Goal: Task Accomplishment & Management: Complete application form

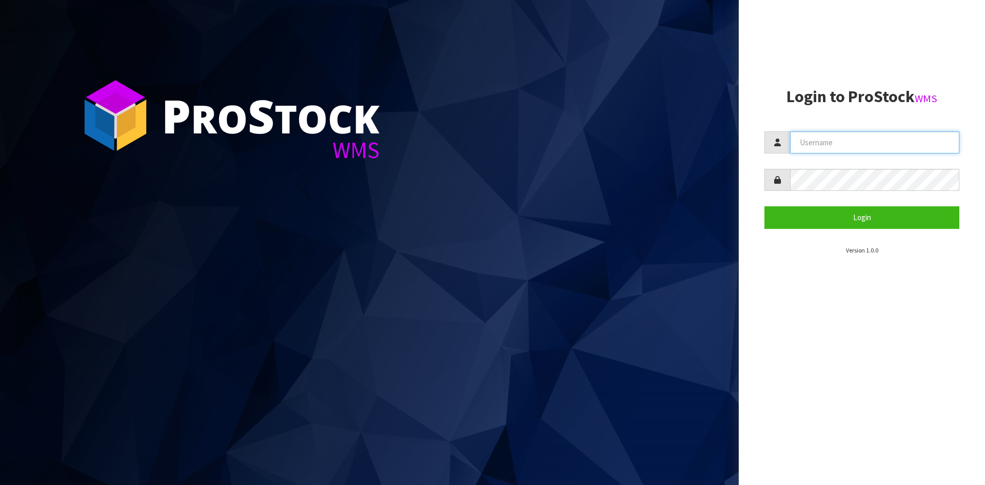
click at [797, 140] on input "text" at bounding box center [874, 142] width 169 height 22
type input "[PERSON_NAME]"
click at [764, 206] on button "Login" at bounding box center [861, 217] width 195 height 22
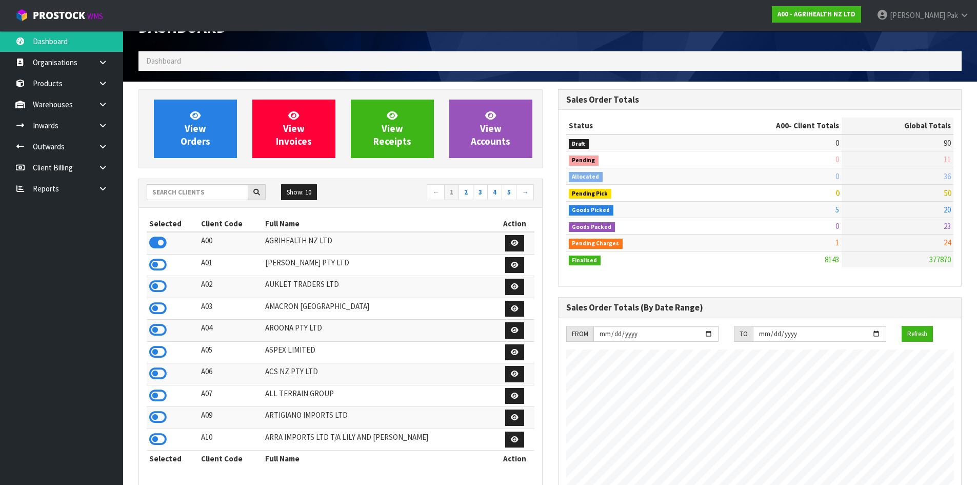
scroll to position [51, 0]
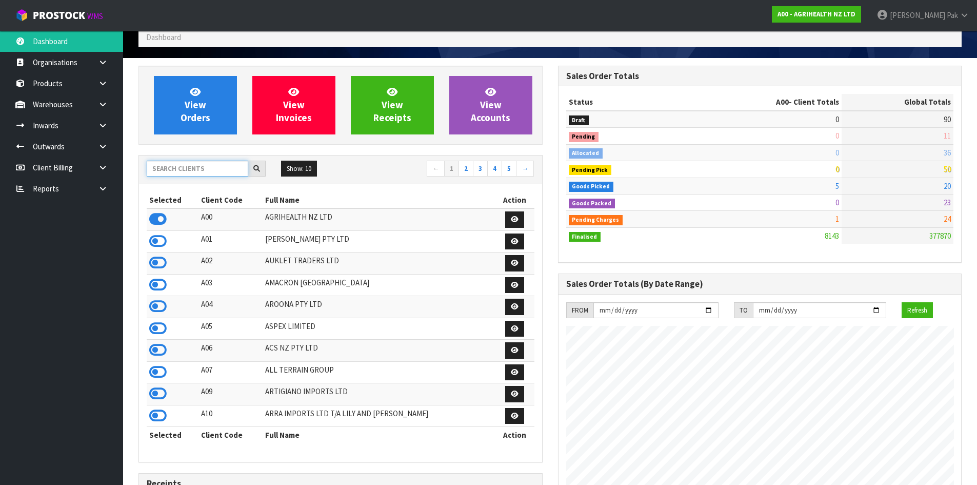
click at [194, 166] on input "text" at bounding box center [198, 169] width 102 height 16
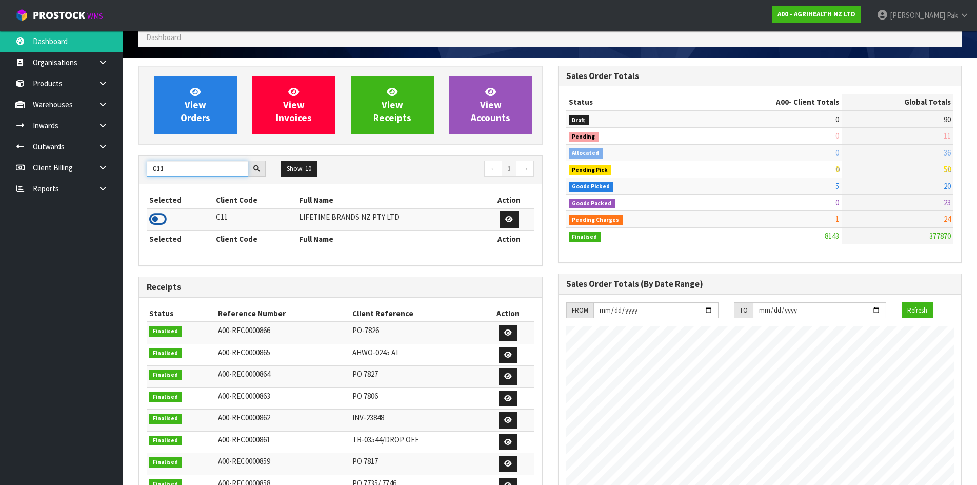
type input "C11"
click at [150, 219] on icon at bounding box center [157, 218] width 17 height 15
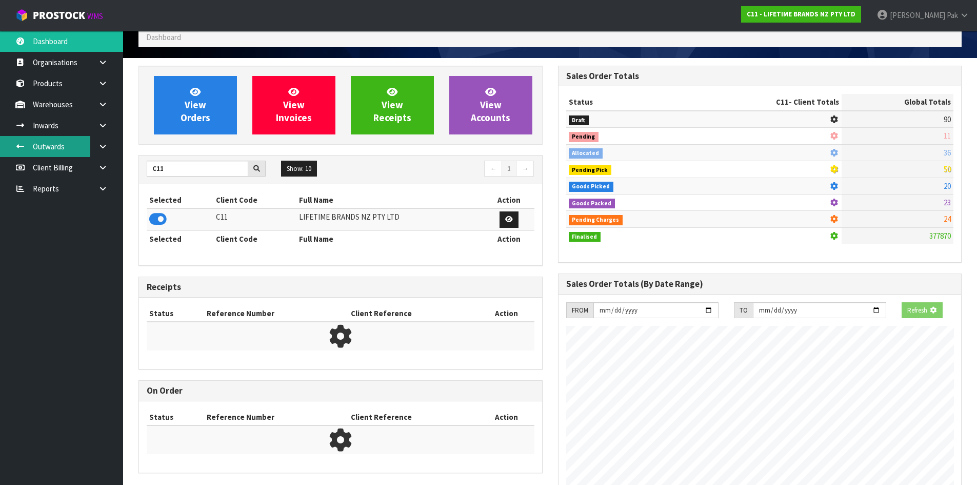
scroll to position [777, 419]
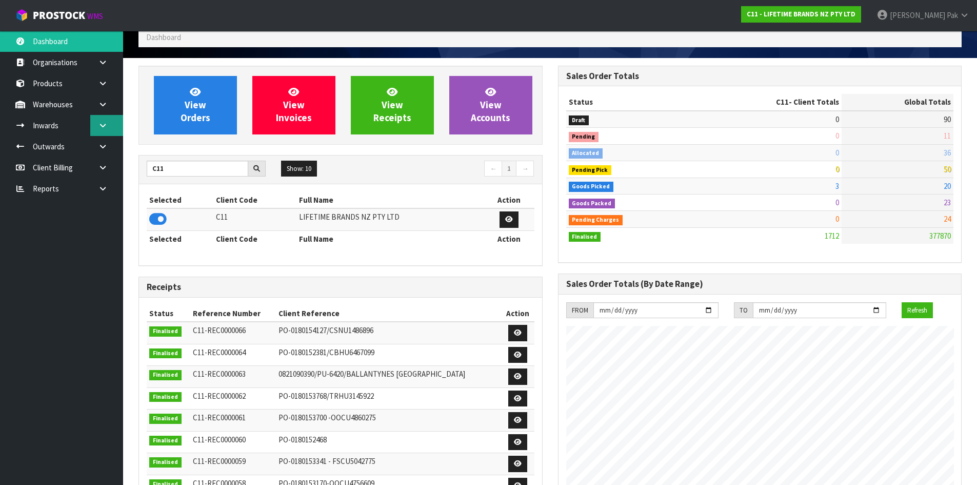
click at [95, 126] on link at bounding box center [106, 125] width 33 height 21
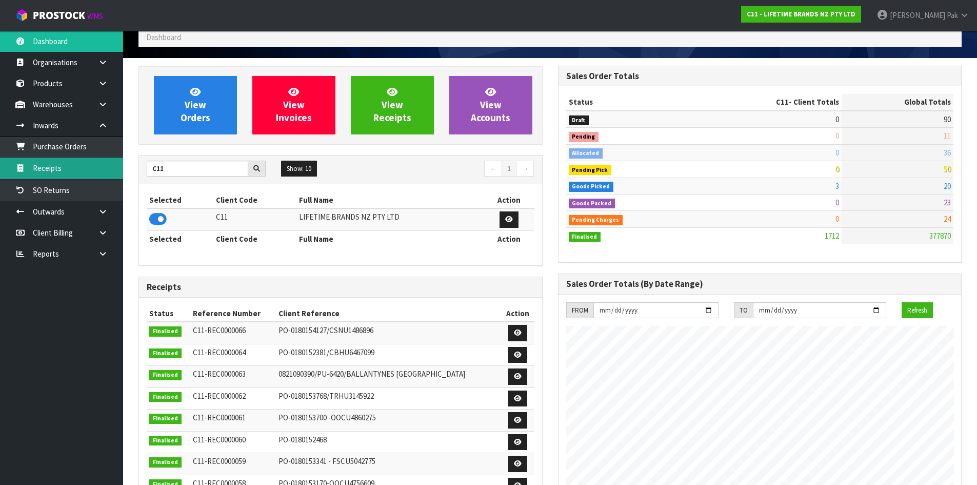
click at [68, 165] on link "Receipts" at bounding box center [61, 167] width 123 height 21
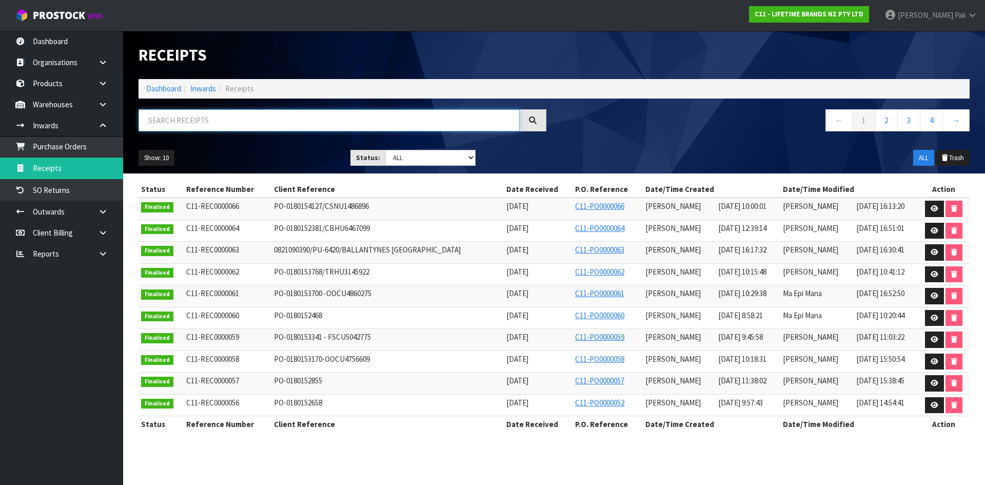
click at [251, 119] on input "text" at bounding box center [329, 120] width 381 height 22
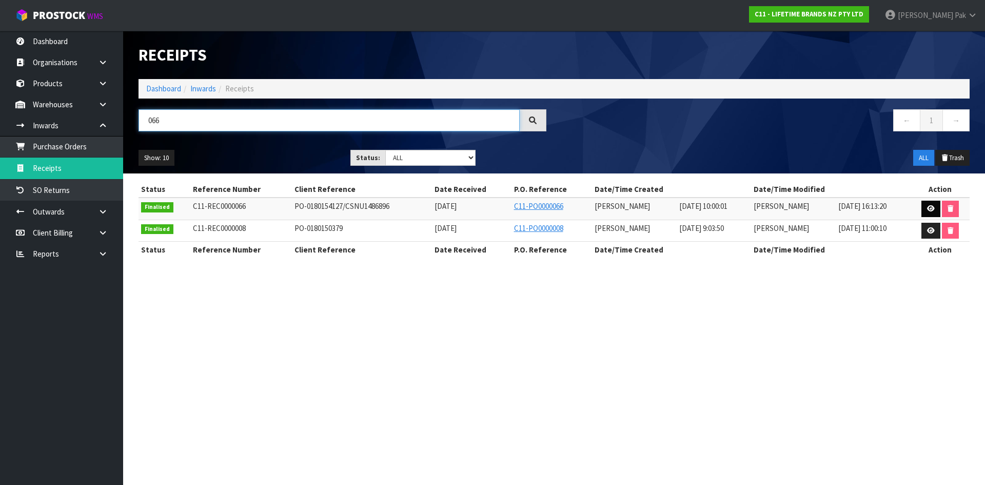
type input "066"
click at [929, 204] on link at bounding box center [930, 209] width 19 height 16
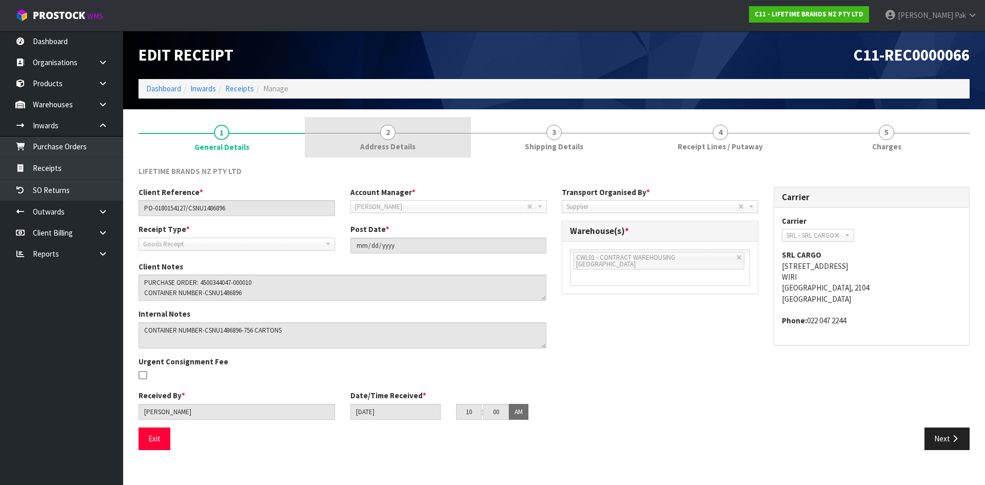
click at [374, 134] on link "2 Address Details" at bounding box center [388, 137] width 166 height 41
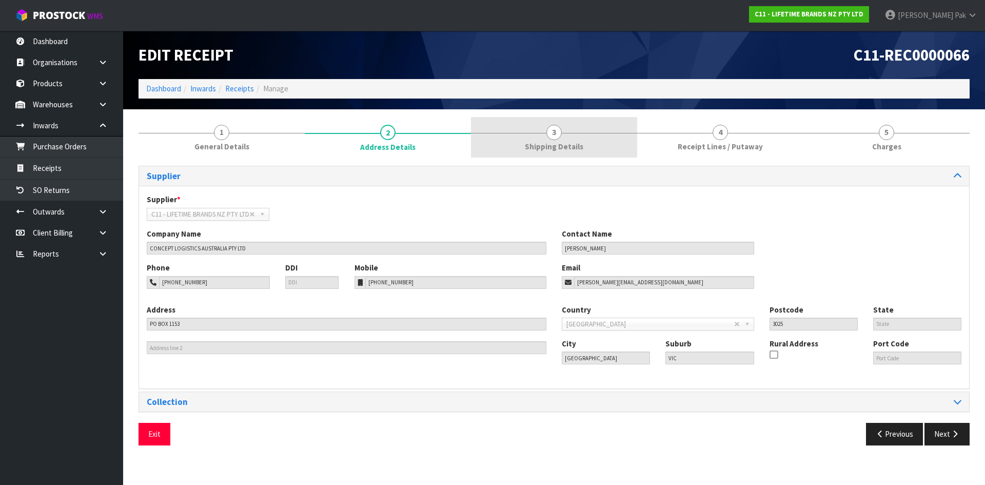
click at [519, 144] on link "3 Shipping Details" at bounding box center [554, 137] width 166 height 41
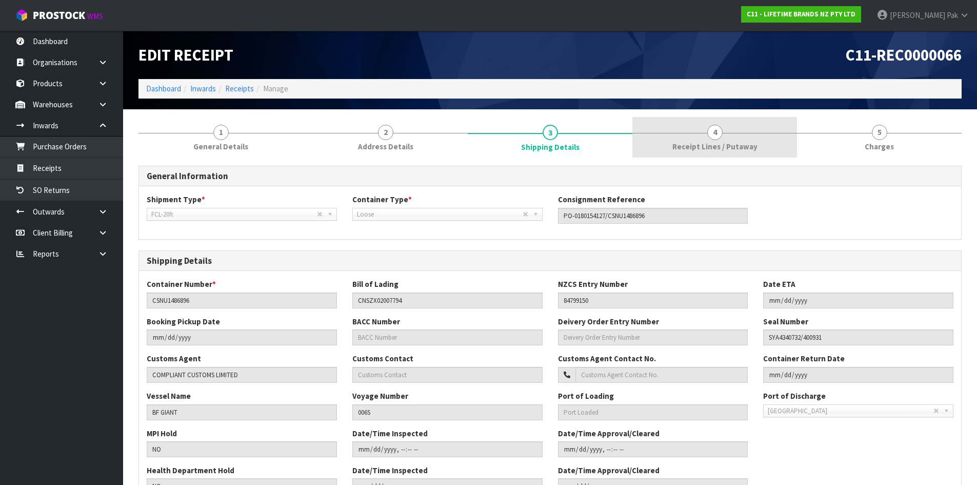
click at [704, 144] on span "Receipt Lines / Putaway" at bounding box center [715, 146] width 85 height 11
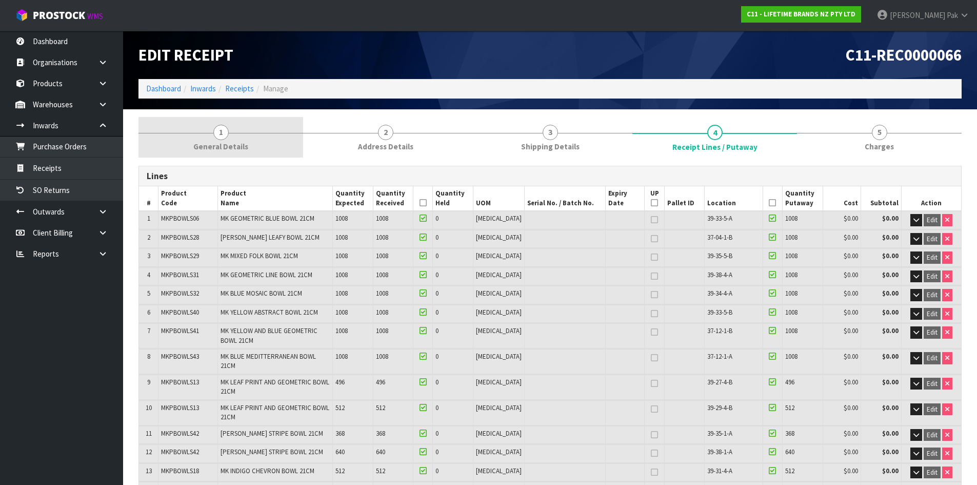
click at [228, 132] on span "1" at bounding box center [220, 132] width 15 height 15
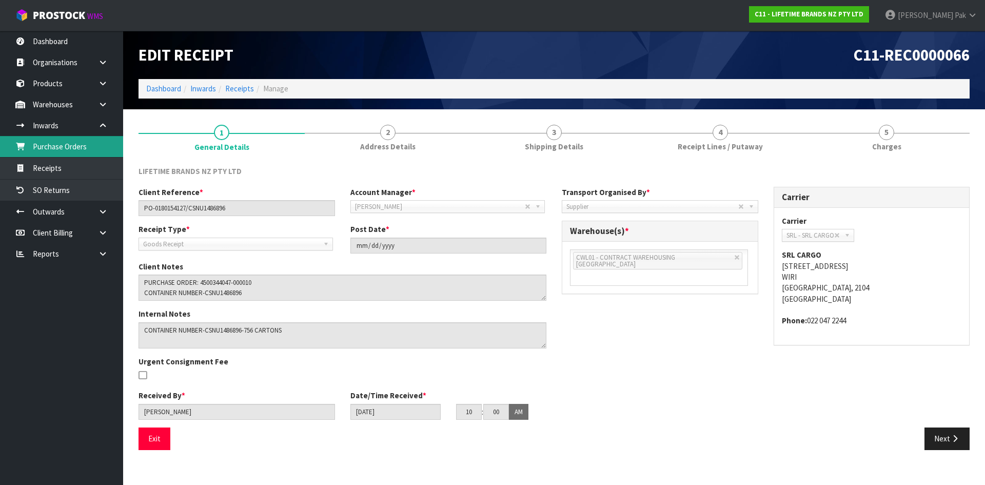
click at [69, 141] on link "Purchase Orders" at bounding box center [61, 146] width 123 height 21
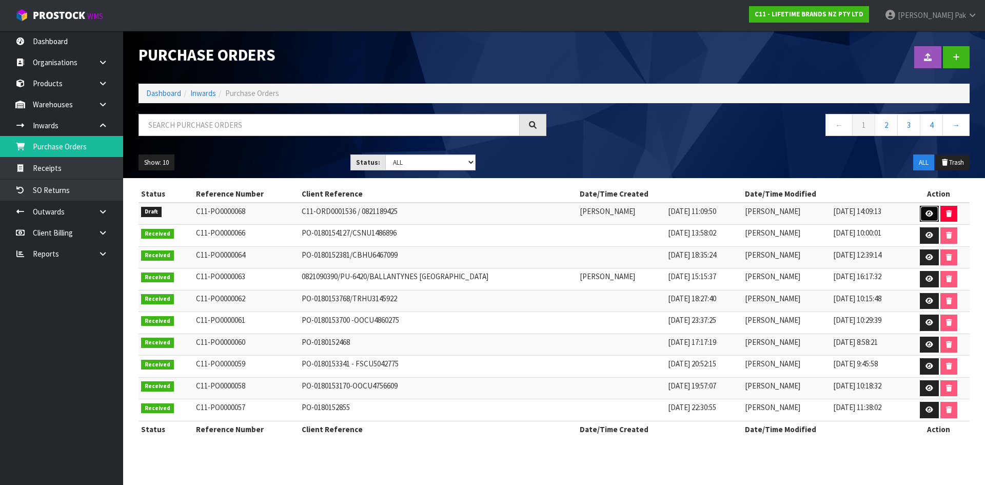
click at [921, 211] on link at bounding box center [929, 214] width 19 height 16
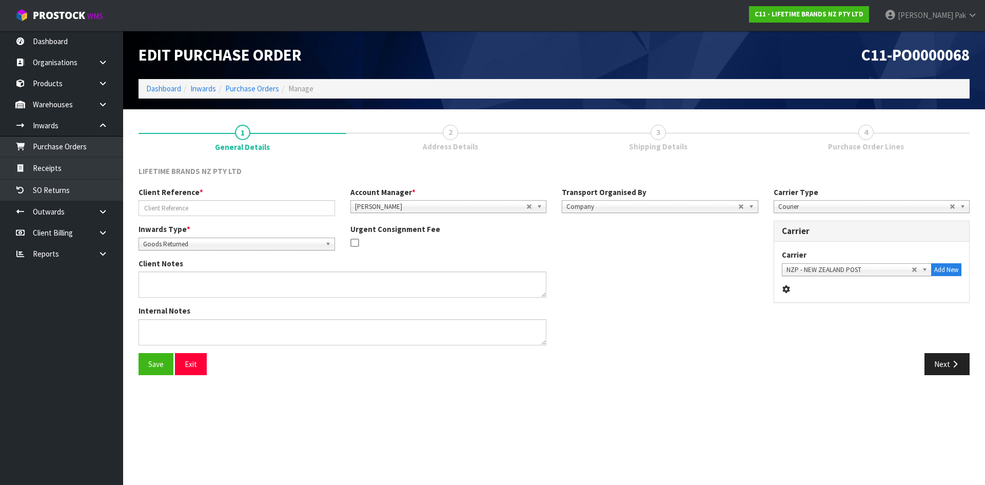
type input "C11-ORD0001536 / 0821189425"
type textarea "CWL ERROR OVER SUPPLIED , NO CHARGE TO CLIENT - LCDWJCAP2PC , PLEASE CHECK AND …"
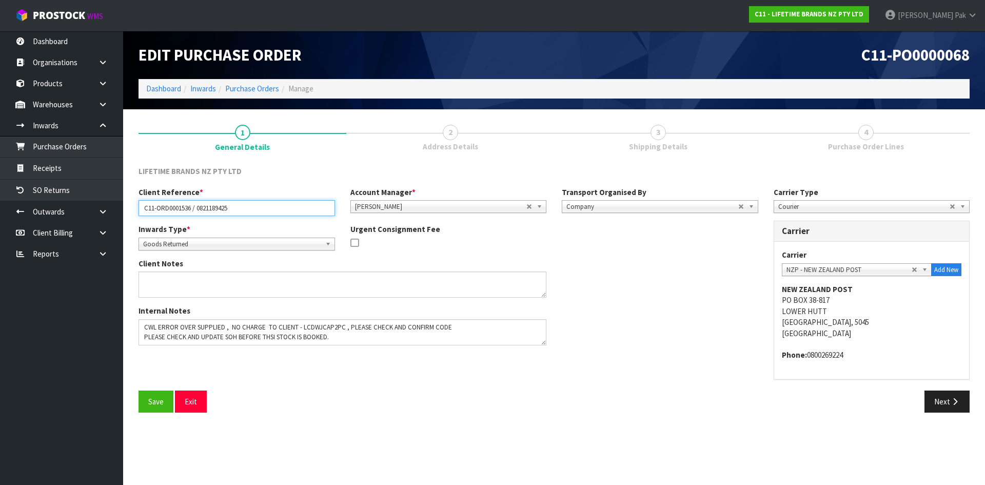
click at [216, 213] on input "C11-ORD0001536 / 0821189425" at bounding box center [237, 208] width 196 height 16
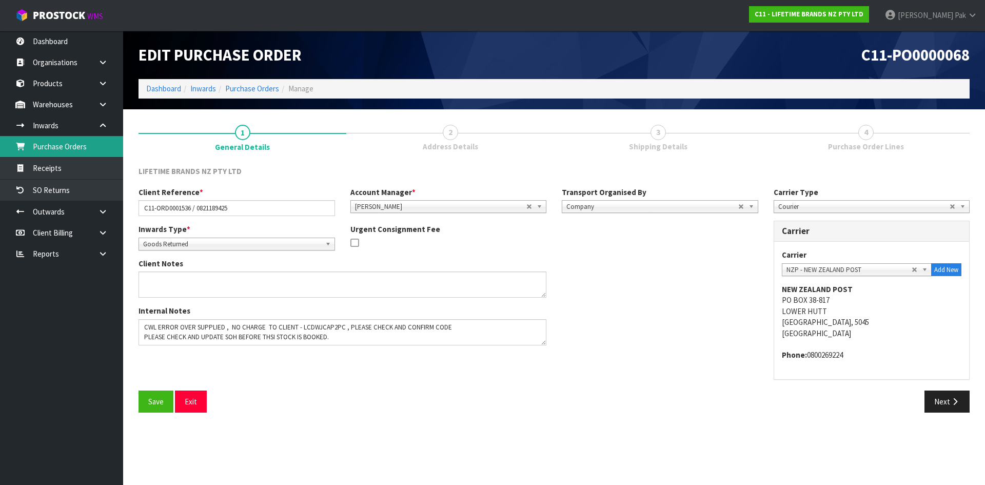
click at [64, 147] on link "Purchase Orders" at bounding box center [61, 146] width 123 height 21
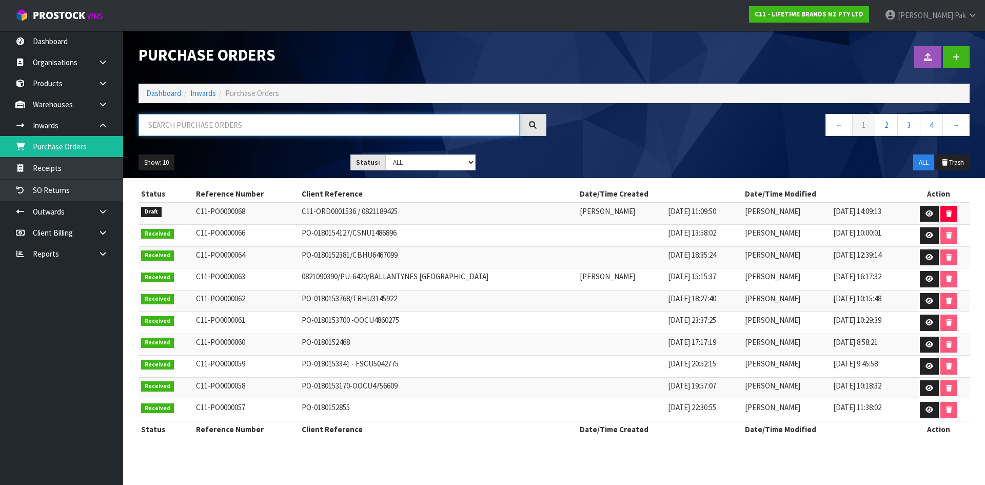
click at [236, 124] on input "text" at bounding box center [329, 125] width 381 height 22
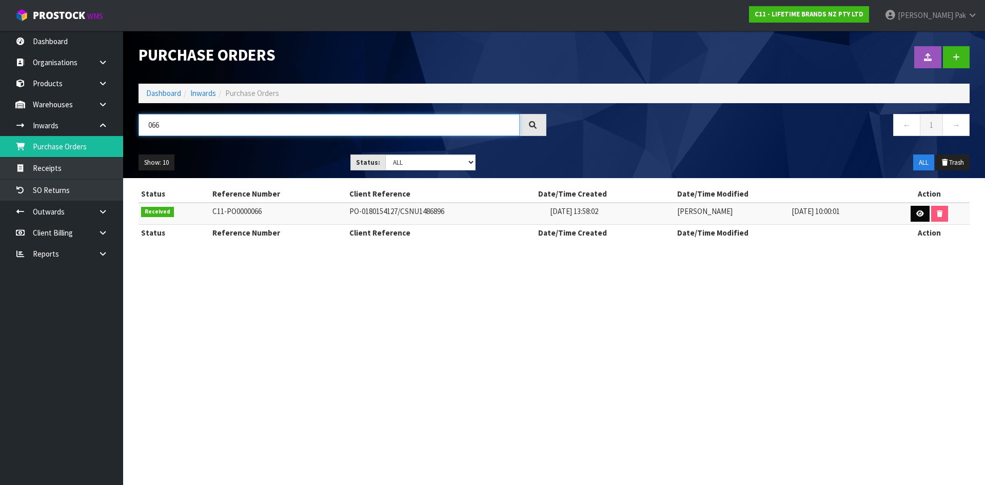
type input "066"
click at [919, 213] on icon at bounding box center [920, 213] width 8 height 7
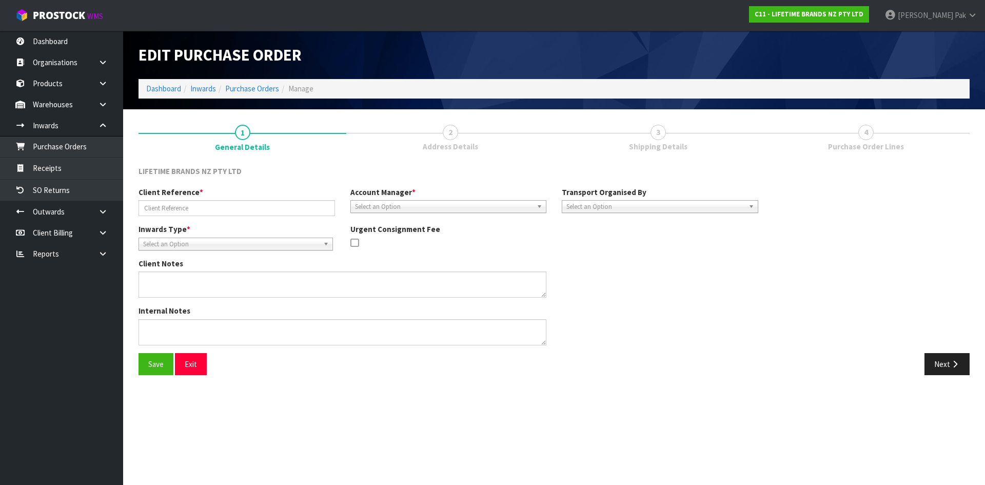
type input "PO-0180154127/CSNU1486896"
type textarea "PURCHASE ORDER: 4500344047-000010 CONTAINER NUMBER-CSNU1486896"
type textarea "CONTAINER NUMBER-CSNU1486896-756 CARTONS"
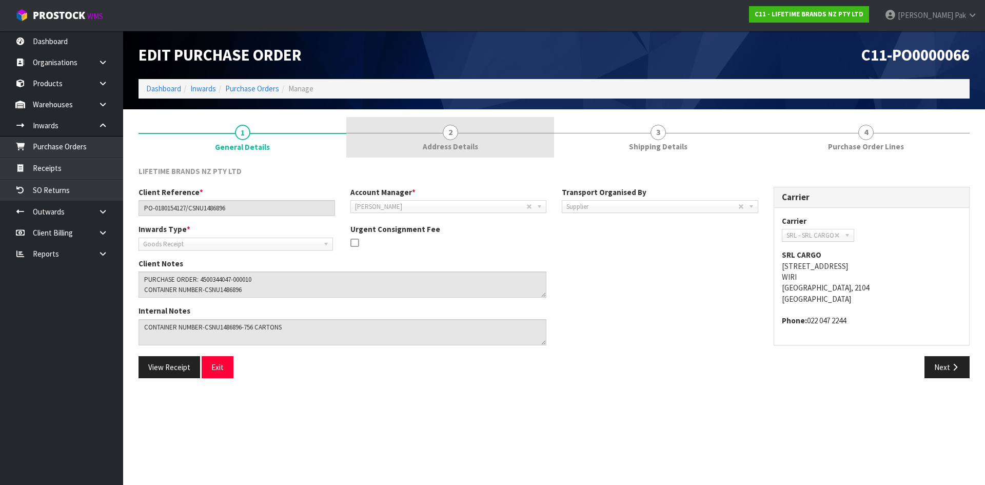
click at [378, 143] on link "2 Address Details" at bounding box center [450, 137] width 208 height 41
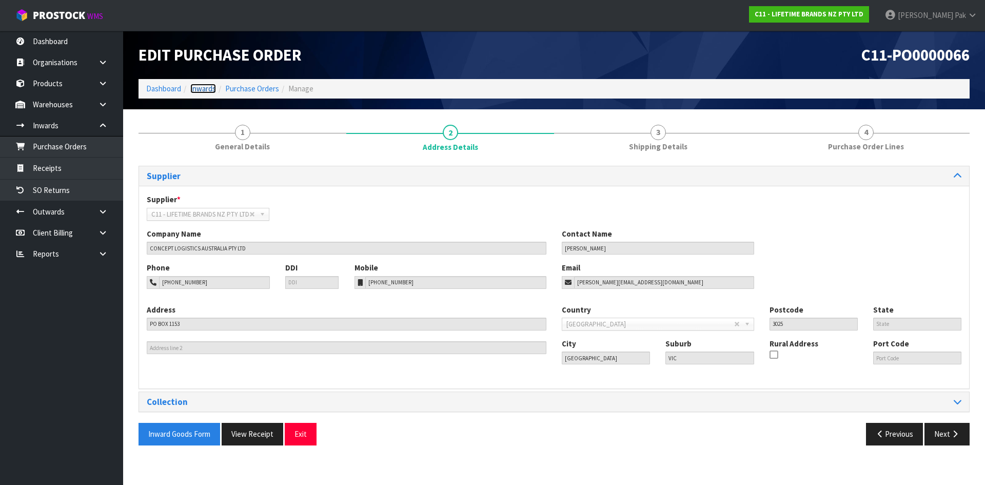
click at [198, 86] on link "Inwards" at bounding box center [203, 89] width 26 height 10
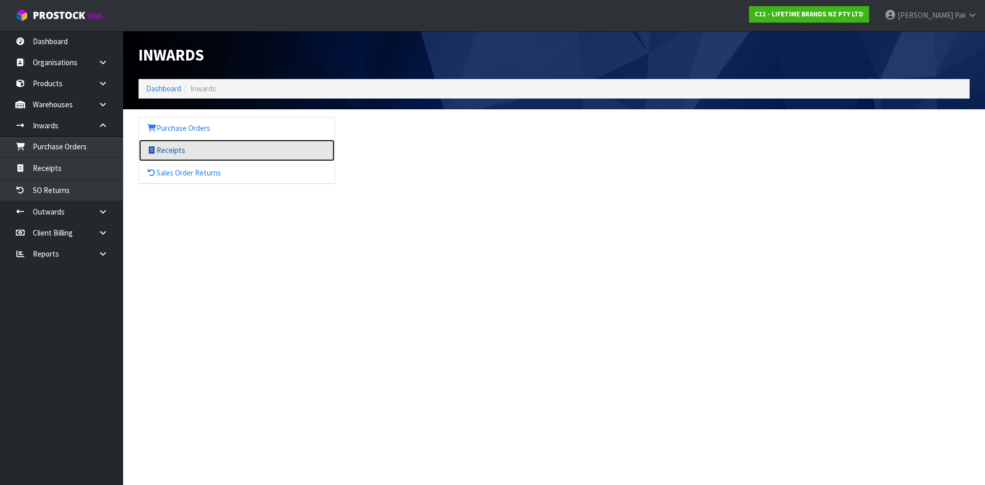
click at [167, 148] on link "Receipts" at bounding box center [236, 150] width 195 height 21
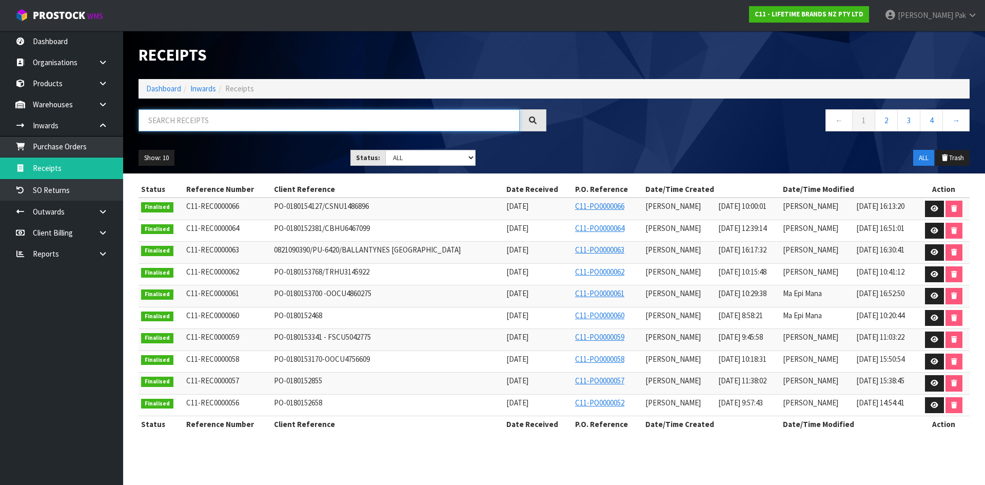
click at [406, 119] on input "text" at bounding box center [329, 120] width 381 height 22
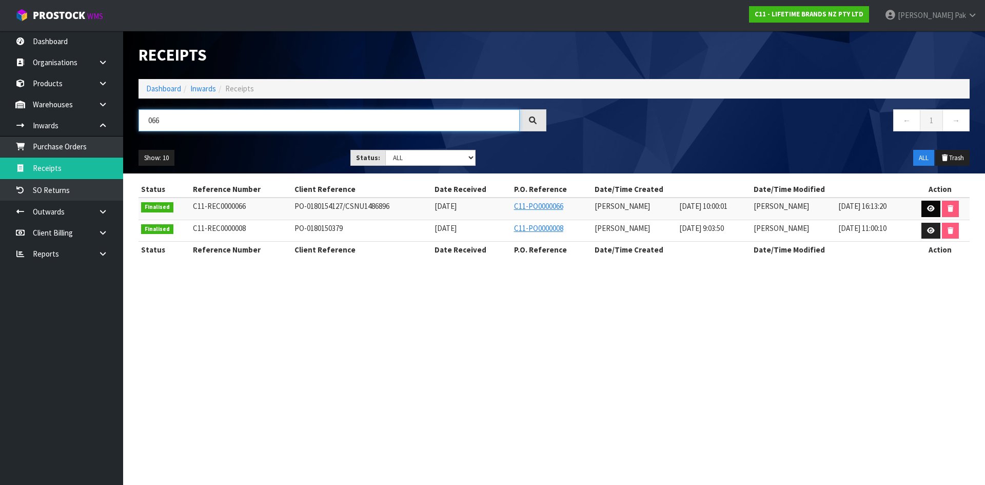
type input "066"
click at [931, 203] on link at bounding box center [930, 209] width 19 height 16
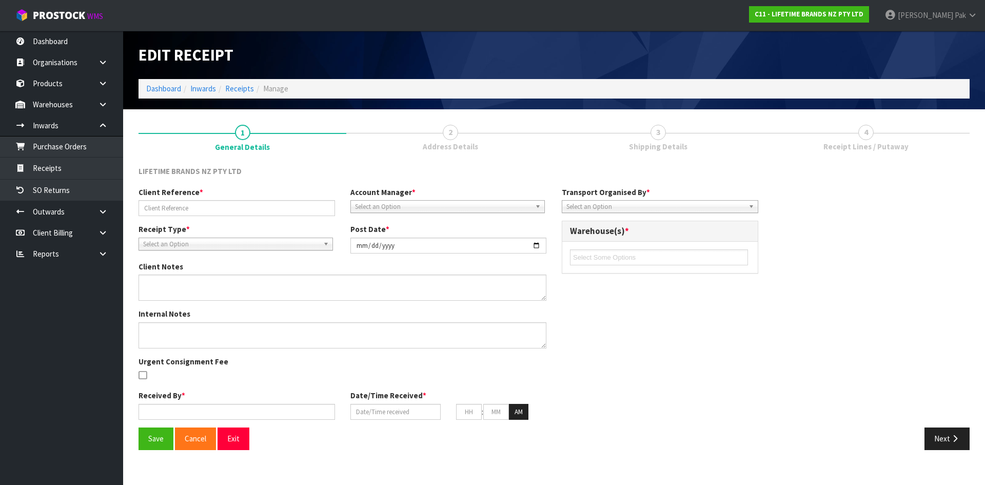
type input "PO-0180154127/CSNU1486896"
type input "[DATE]"
type textarea "PURCHASE ORDER: 4500344047-000010 CONTAINER NUMBER-CSNU1486896"
type textarea "CONTAINER NUMBER-CSNU1486896-756 CARTONS"
type input "[PERSON_NAME]"
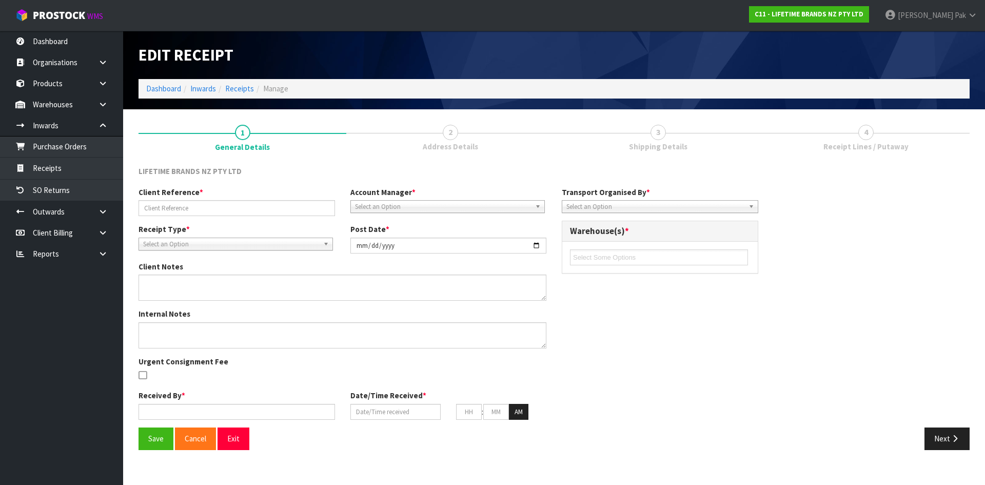
type input "[DATE]"
type input "10"
type input "00"
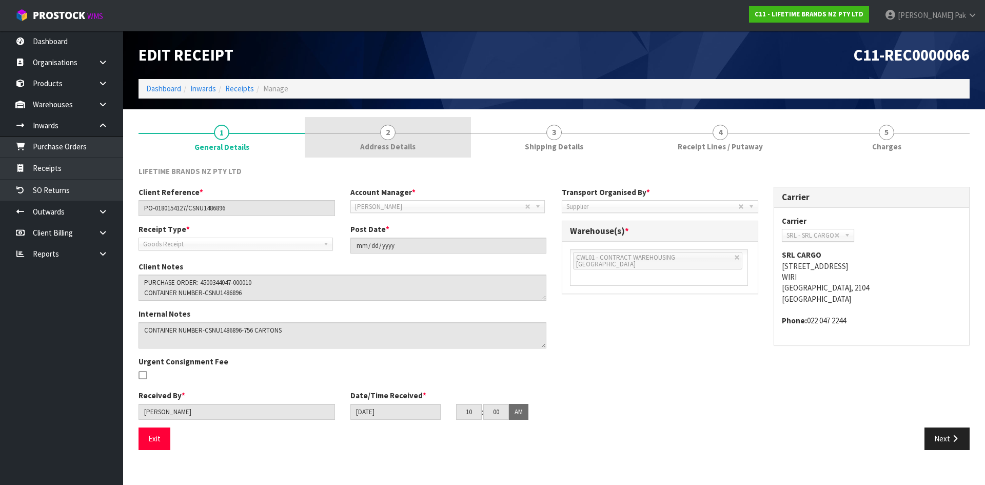
click at [421, 140] on link "2 Address Details" at bounding box center [388, 137] width 166 height 41
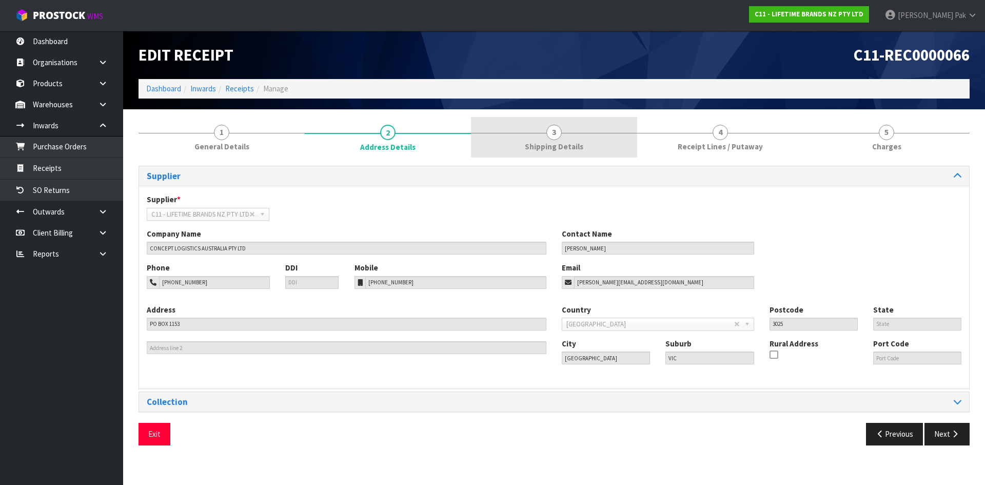
click at [580, 141] on link "3 Shipping Details" at bounding box center [554, 137] width 166 height 41
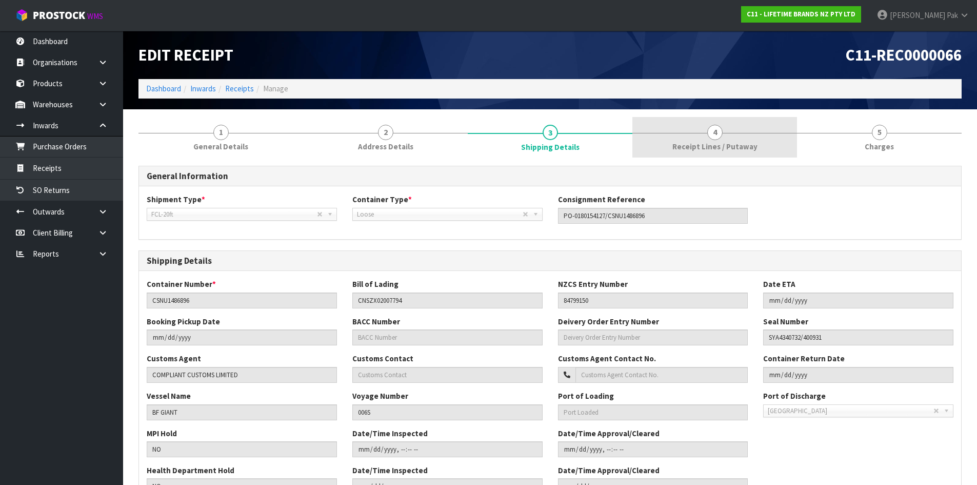
click at [680, 137] on link "4 Receipt Lines / Putaway" at bounding box center [715, 137] width 165 height 41
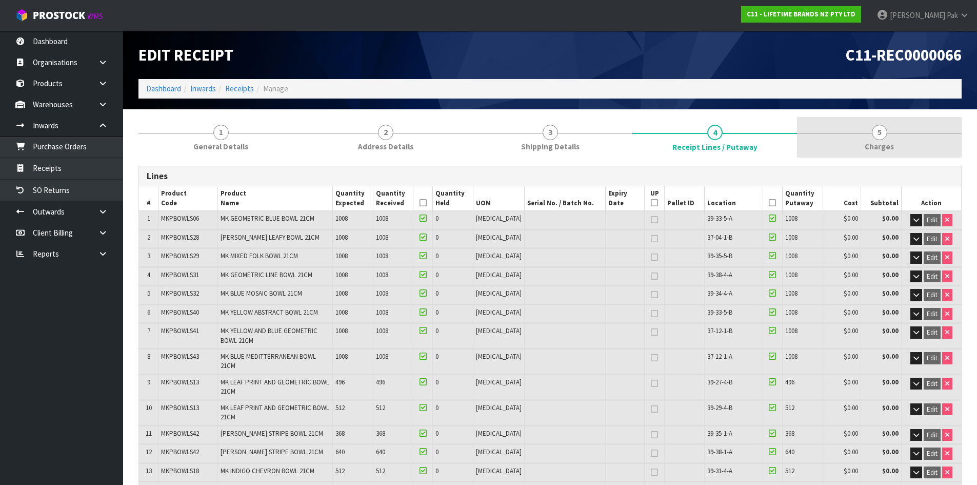
click at [860, 117] on link "5 [GEOGRAPHIC_DATA]" at bounding box center [879, 137] width 165 height 41
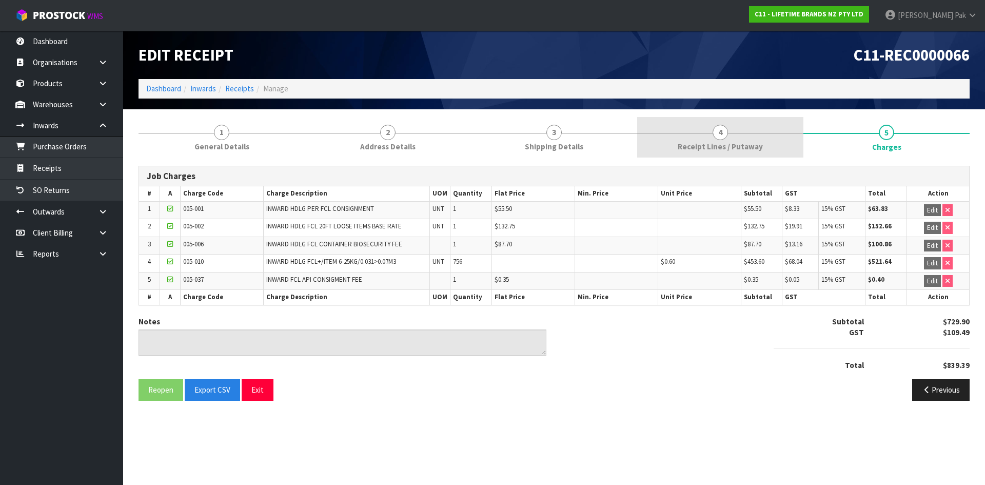
click at [786, 132] on link "4 Receipt Lines / Putaway" at bounding box center [720, 137] width 166 height 41
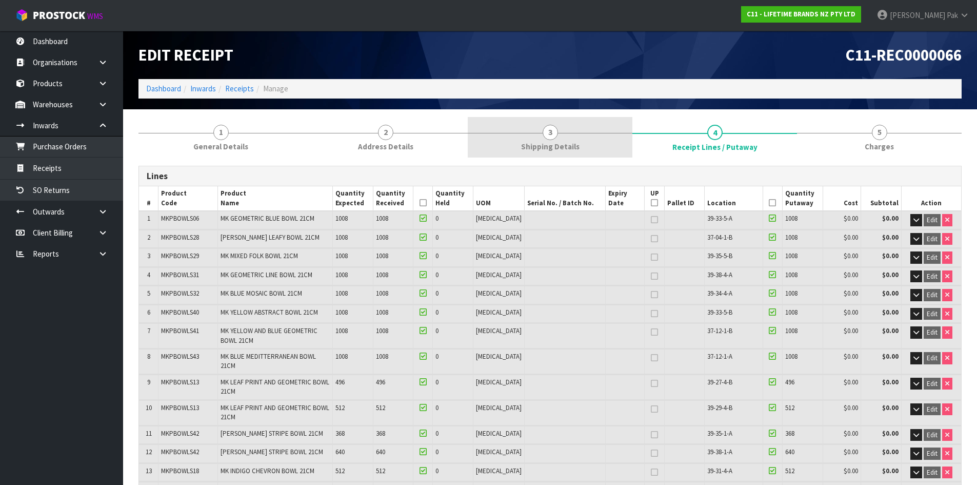
click at [591, 145] on link "3 Shipping Details" at bounding box center [550, 137] width 165 height 41
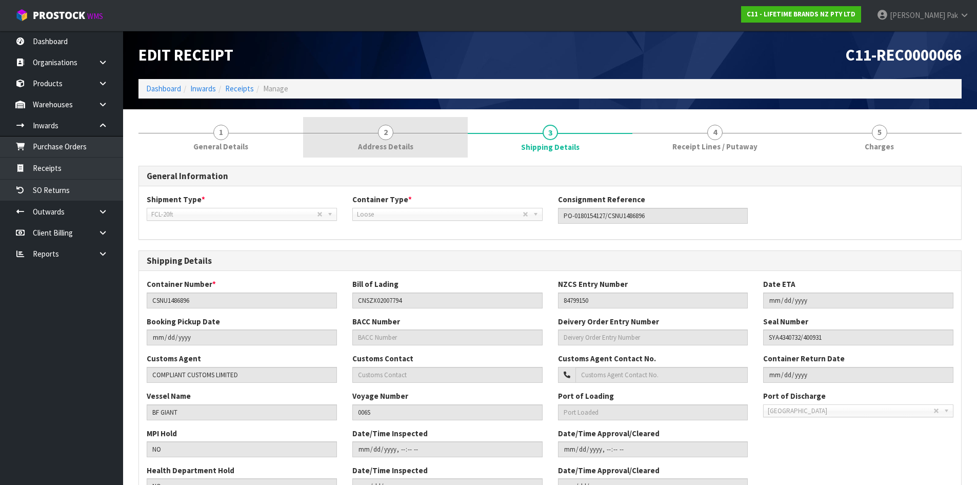
click at [435, 136] on link "2 Address Details" at bounding box center [385, 137] width 165 height 41
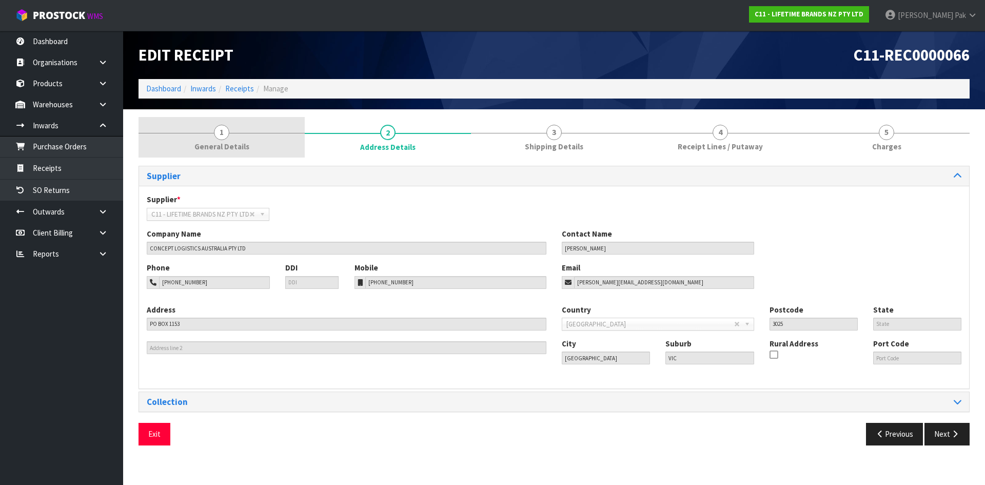
click at [237, 145] on span "General Details" at bounding box center [221, 146] width 55 height 11
